Goal: Information Seeking & Learning: Compare options

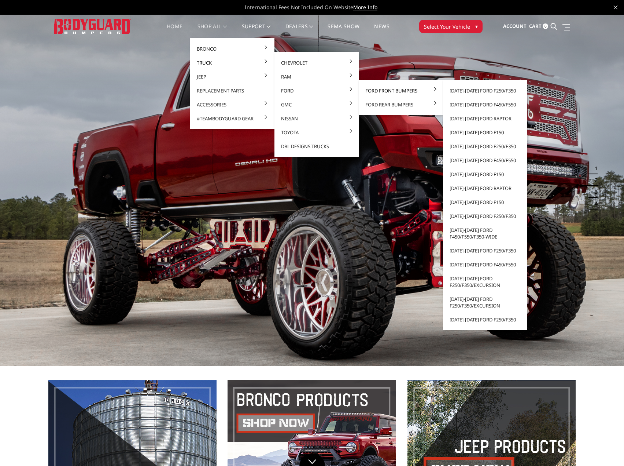
click at [478, 132] on link "[DATE]-[DATE] Ford F150" at bounding box center [485, 132] width 78 height 14
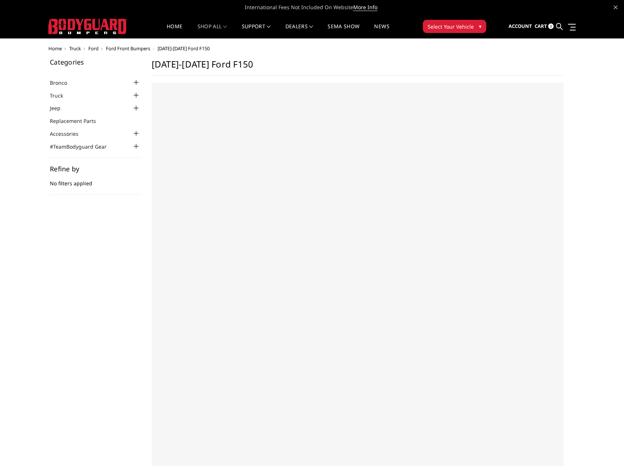
select select "US"
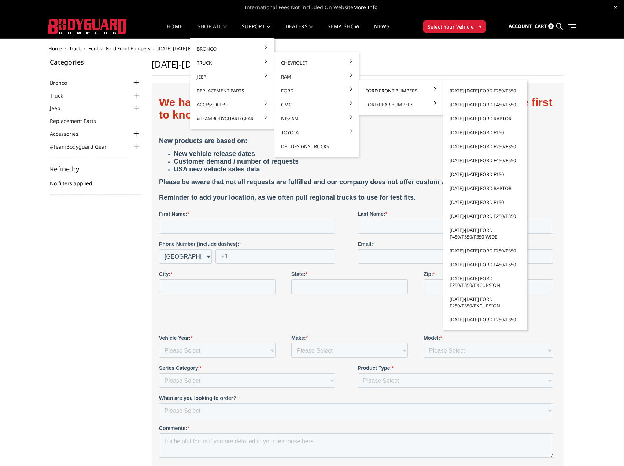
click at [479, 174] on link "[DATE]-[DATE] Ford F150" at bounding box center [485, 174] width 78 height 14
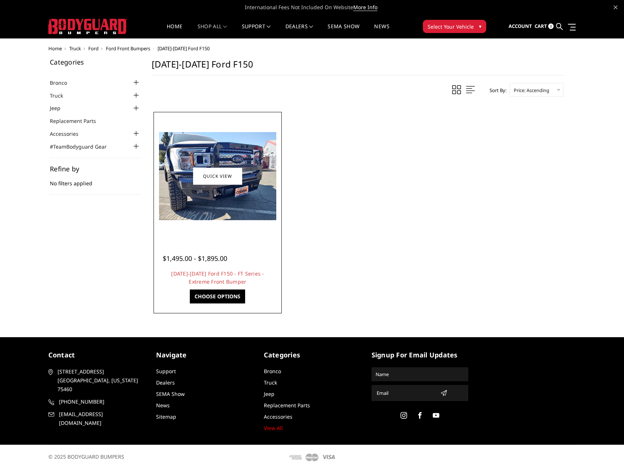
click at [219, 207] on img at bounding box center [217, 176] width 117 height 88
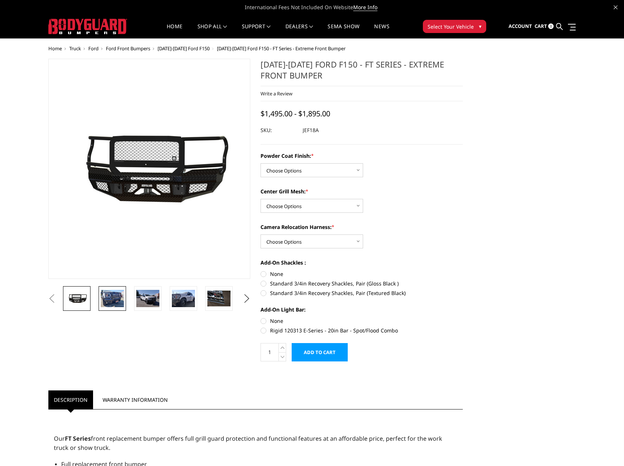
click at [107, 301] on img at bounding box center [112, 298] width 23 height 17
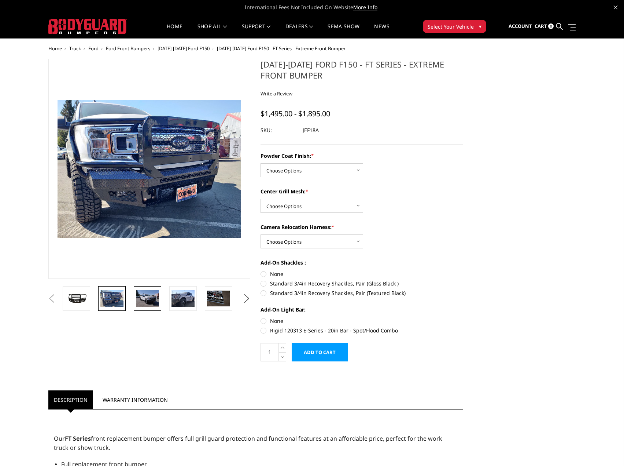
click at [158, 299] on img at bounding box center [147, 298] width 23 height 17
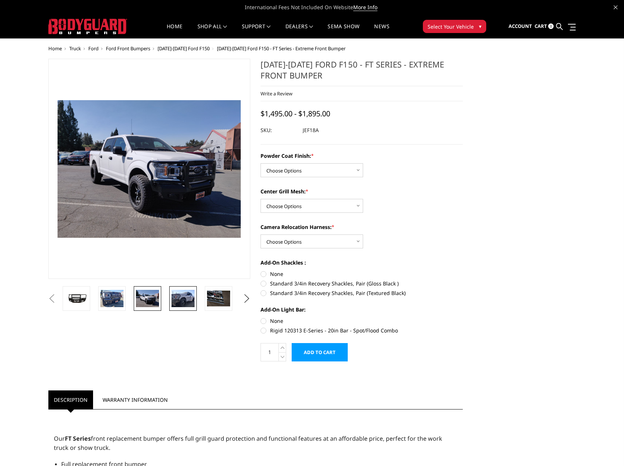
click at [185, 298] on img at bounding box center [183, 298] width 23 height 17
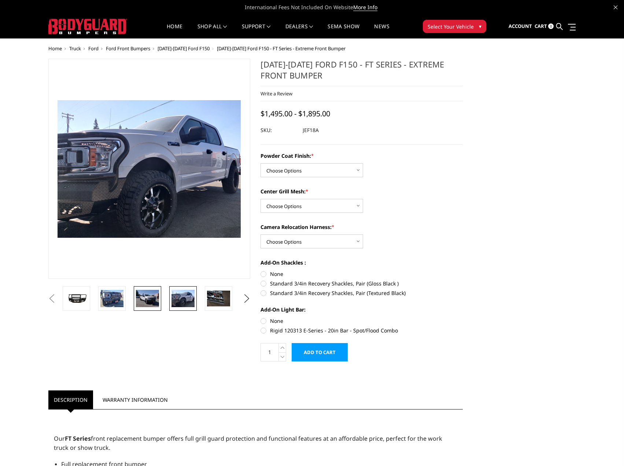
click at [150, 298] on img at bounding box center [147, 298] width 23 height 17
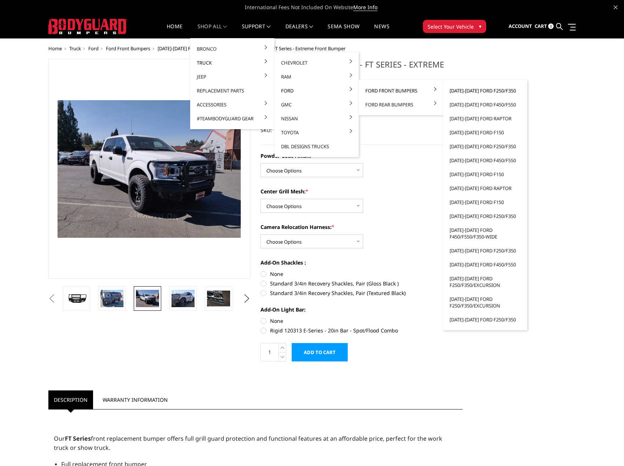
click at [473, 91] on link "[DATE]-[DATE] Ford F250/F350" at bounding box center [485, 91] width 78 height 14
